Goal: Find contact information: Find contact information

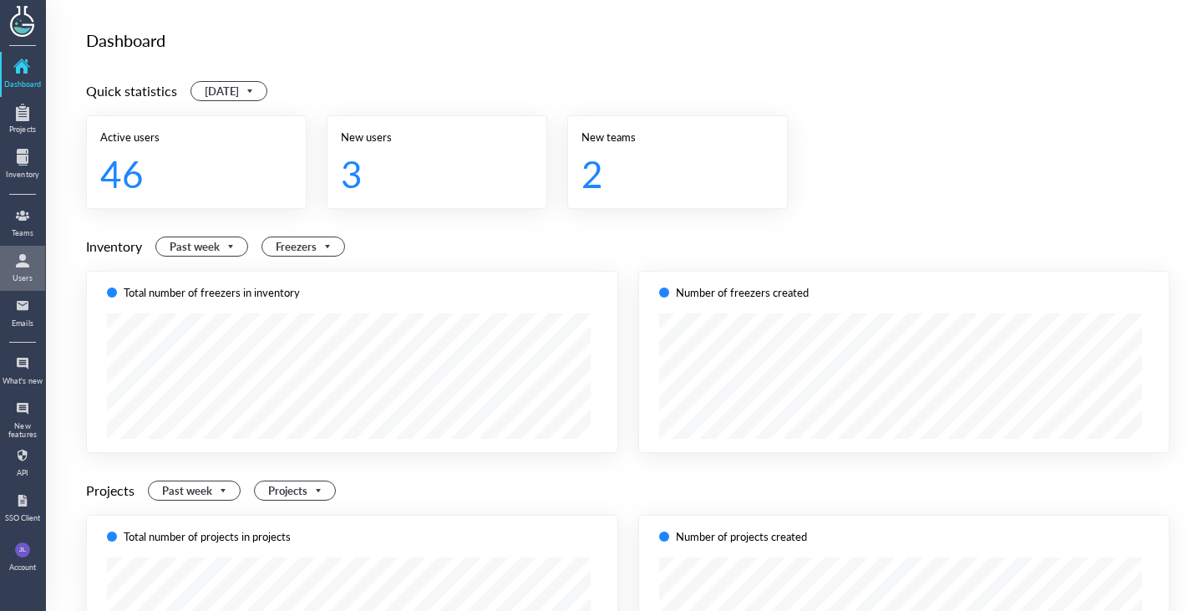
click at [22, 273] on div at bounding box center [22, 260] width 27 height 27
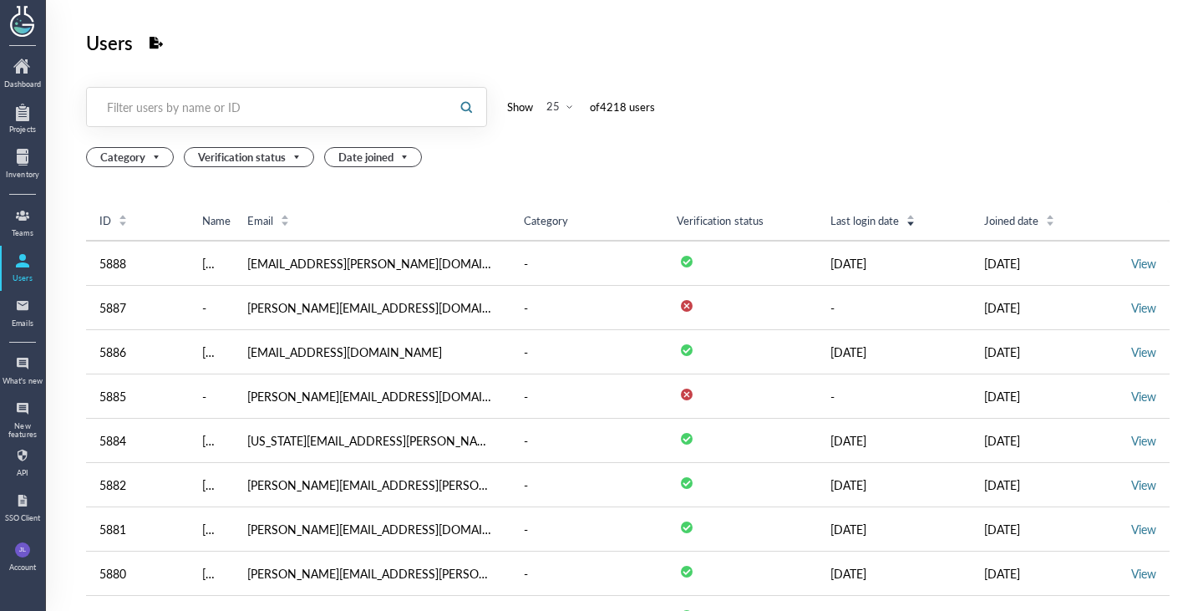
click at [321, 109] on div "Filter users by name or ID" at bounding box center [268, 107] width 322 height 17
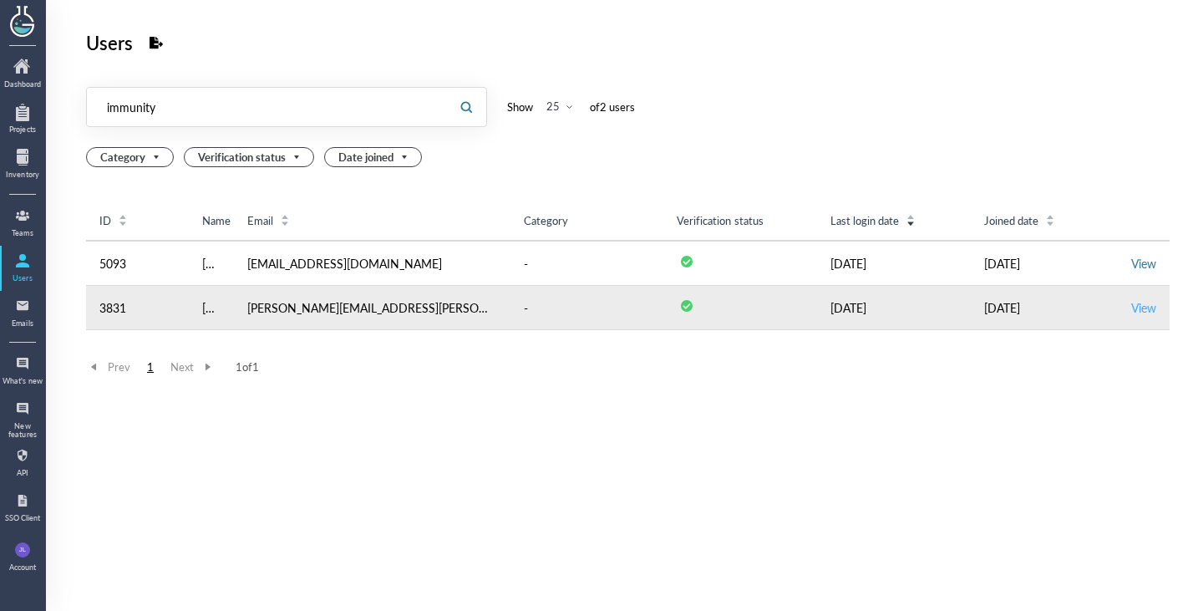
type input "immunity"
click at [1137, 302] on link "View" at bounding box center [1143, 307] width 25 height 17
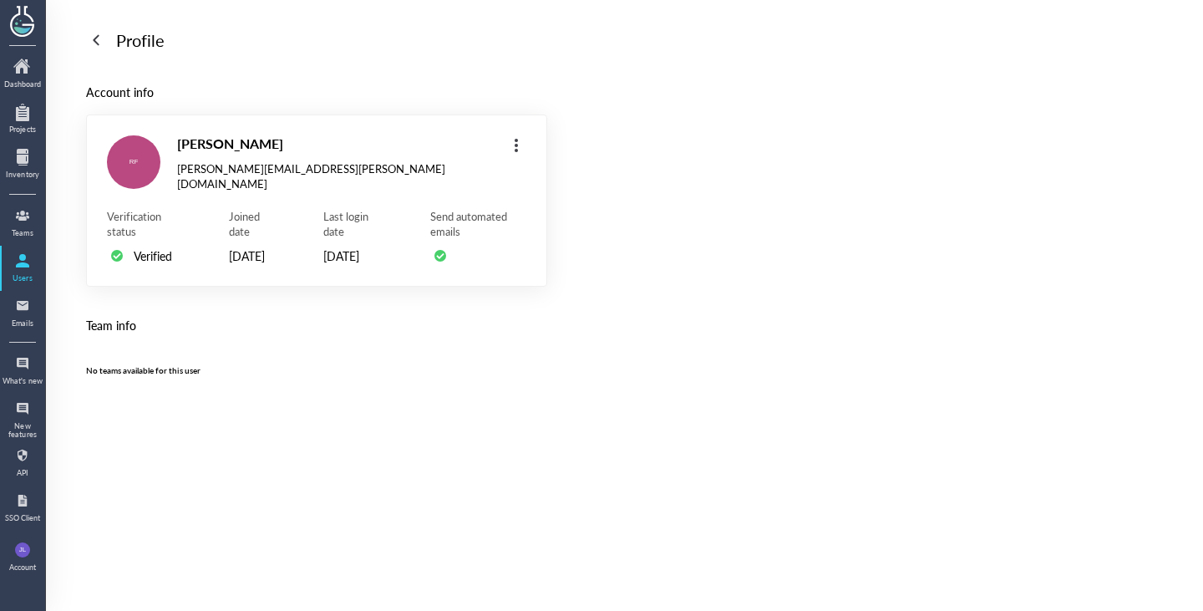
click at [91, 40] on div at bounding box center [96, 40] width 27 height 27
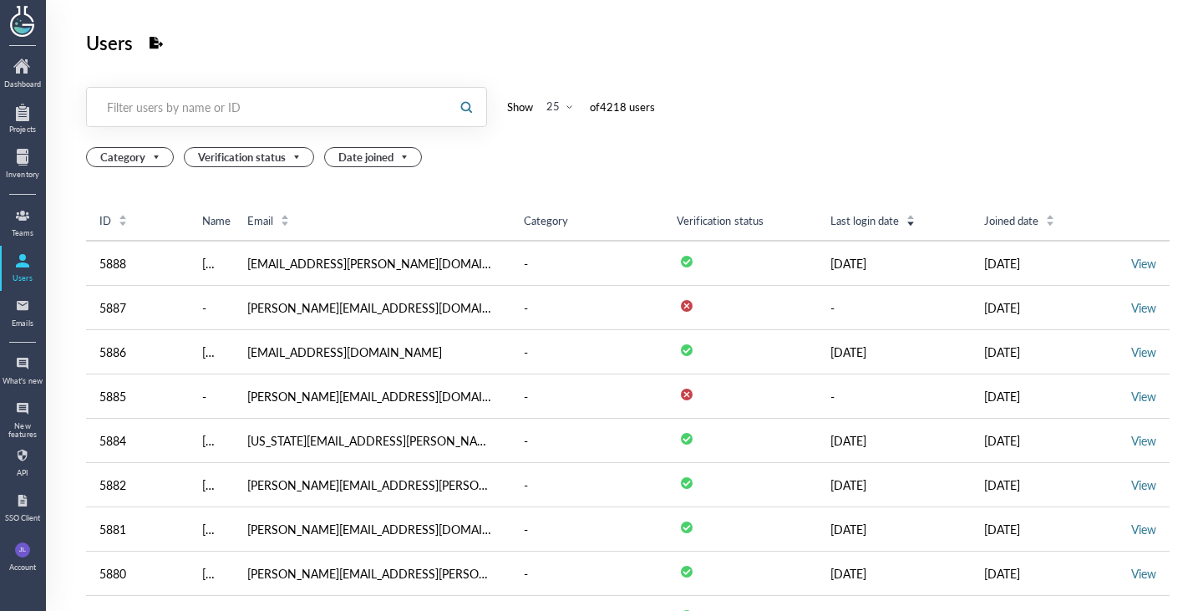
click at [360, 113] on div "Filter users by name or ID" at bounding box center [268, 107] width 322 height 17
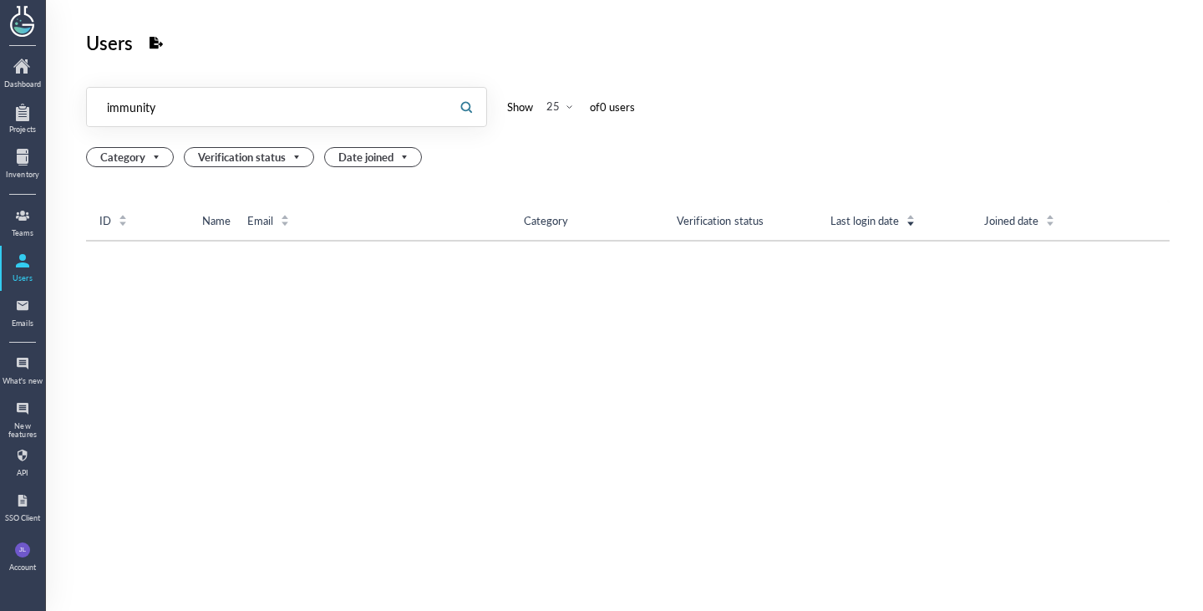
click at [317, 104] on input "immunity" at bounding box center [266, 107] width 359 height 27
type input "immunitybio"
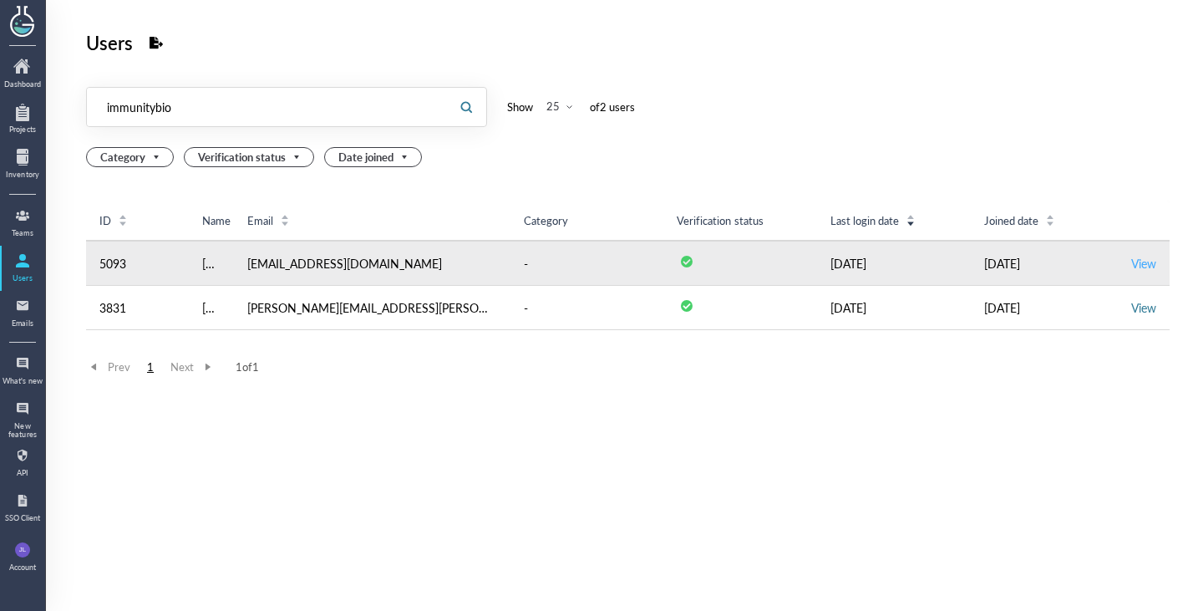
click at [1131, 265] on link "View" at bounding box center [1143, 263] width 25 height 17
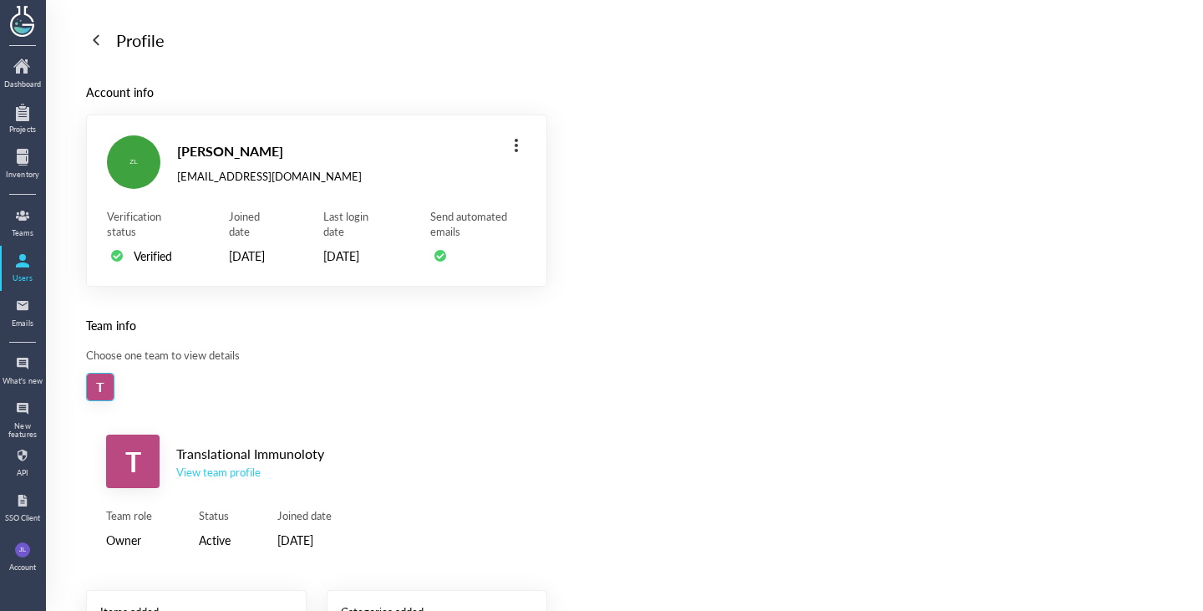
click at [226, 488] on div "T Translational Immunoloty View team profile" at bounding box center [316, 460] width 421 height 53
click at [230, 479] on div "View team profile" at bounding box center [250, 471] width 148 height 15
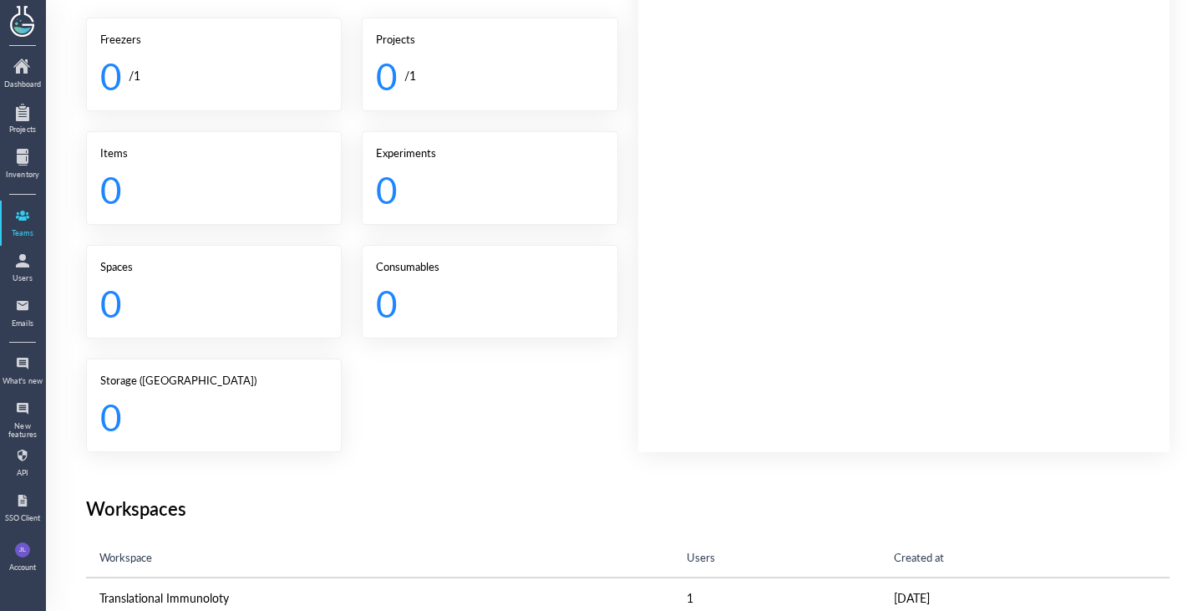
scroll to position [439, 0]
click at [852, 378] on div "Name Status Role License [PERSON_NAME] [EMAIL_ADDRESS][PERSON_NAME][DOMAIN_NAME…" at bounding box center [912, 62] width 509 height 748
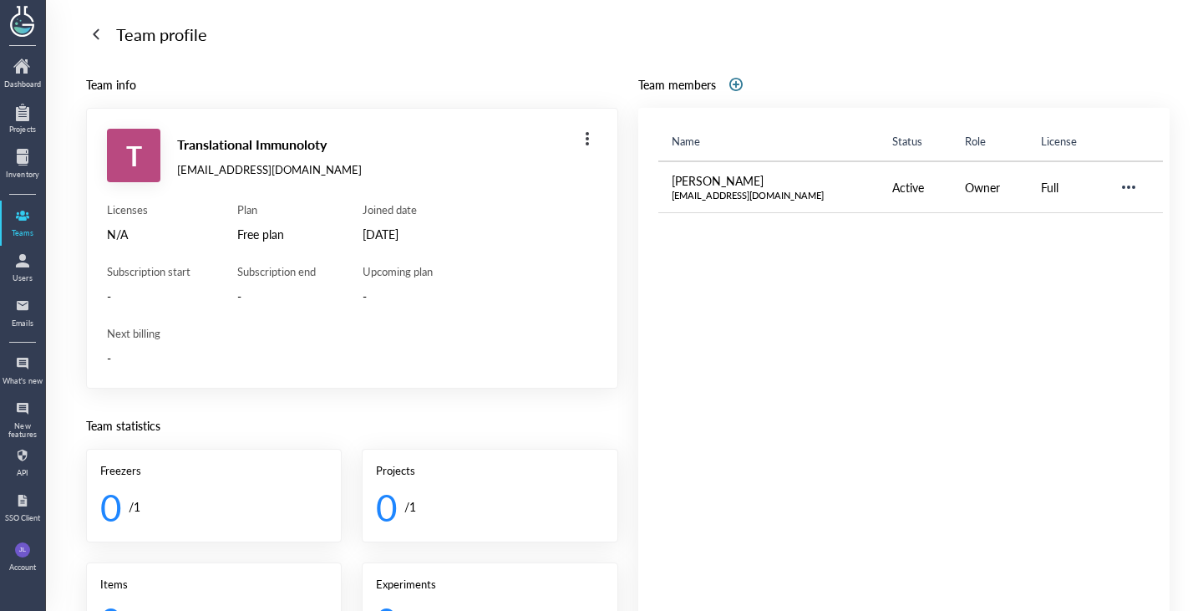
scroll to position [0, 0]
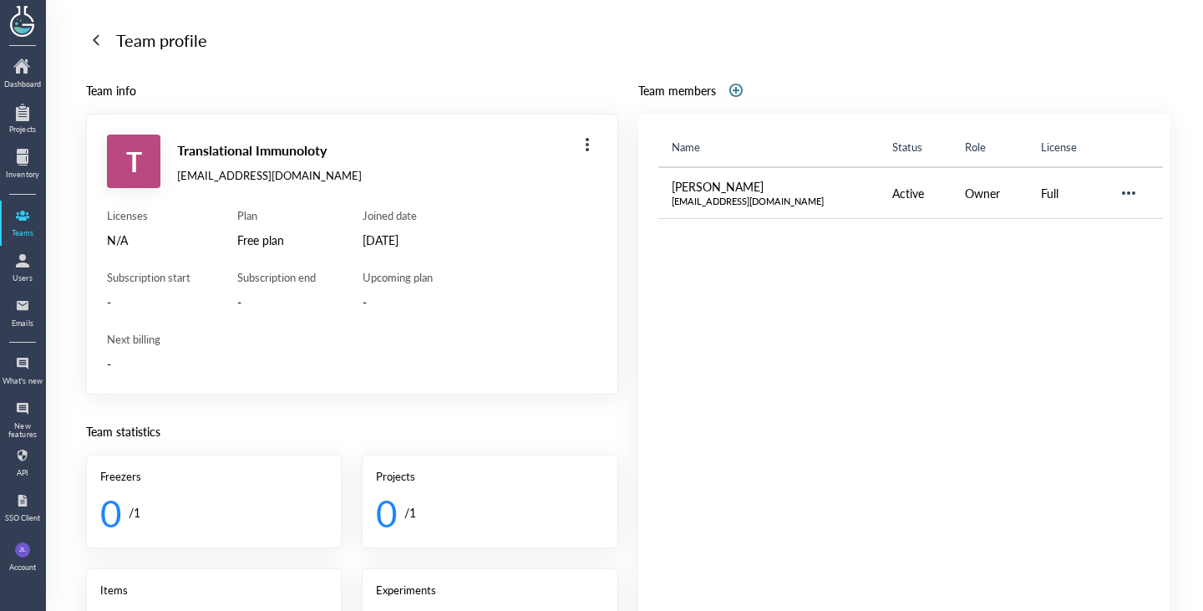
click at [200, 172] on div "[EMAIL_ADDRESS][DOMAIN_NAME]" at bounding box center [269, 175] width 185 height 15
copy div "[EMAIL_ADDRESS][DOMAIN_NAME]"
